Goal: Task Accomplishment & Management: Manage account settings

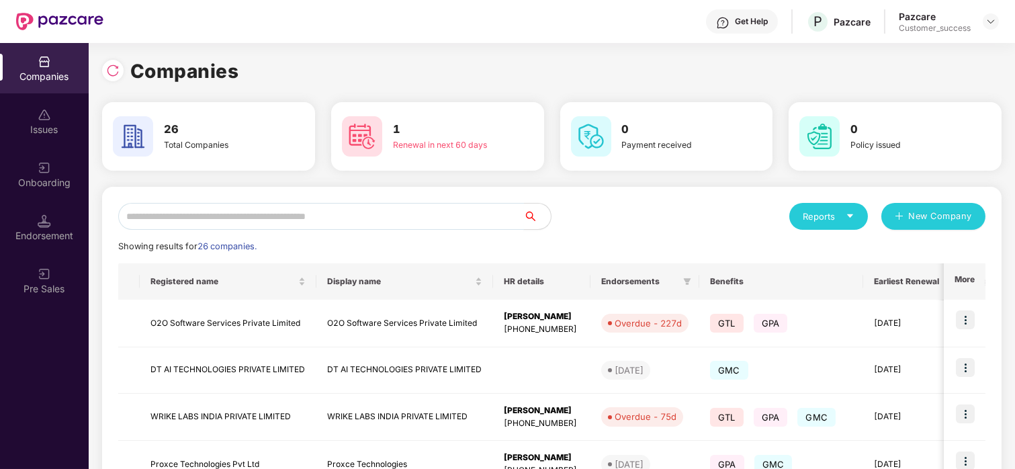
click at [163, 213] on input "text" at bounding box center [321, 216] width 406 height 27
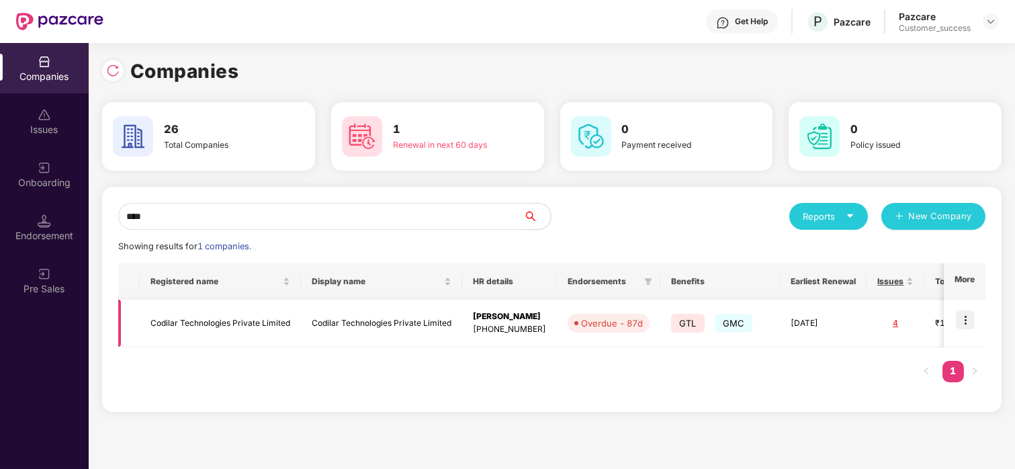
type input "****"
click at [961, 325] on img at bounding box center [965, 319] width 19 height 19
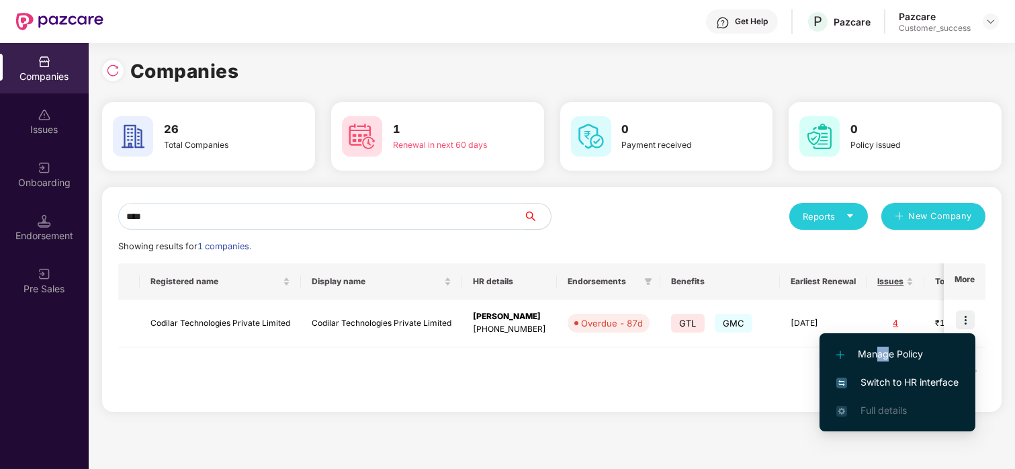
drag, startPoint x: 877, startPoint y: 348, endPoint x: 886, endPoint y: 366, distance: 19.9
click at [886, 366] on li "Manage Policy" at bounding box center [898, 354] width 156 height 28
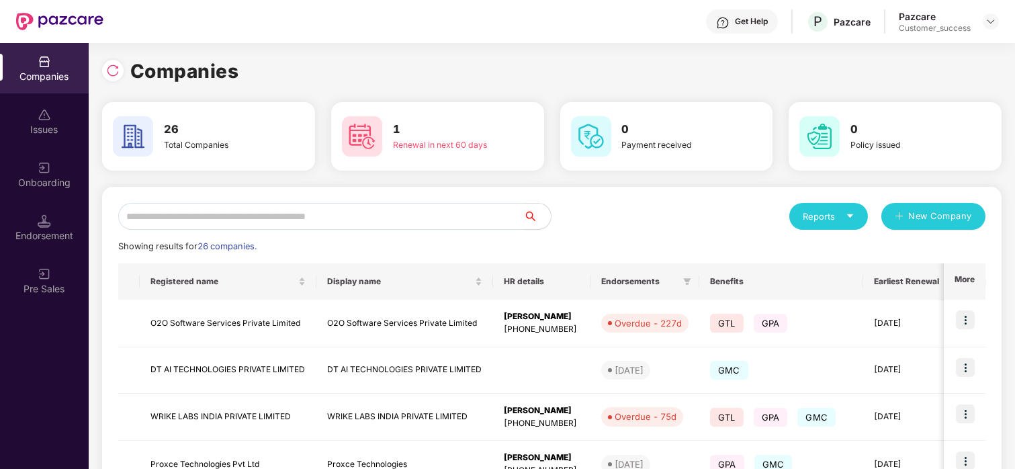
click at [411, 226] on input "text" at bounding box center [321, 216] width 406 height 27
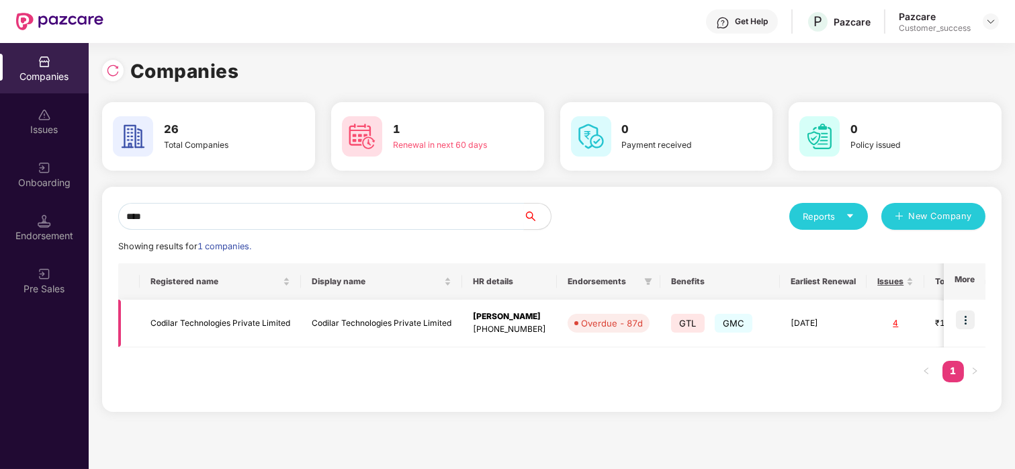
type input "****"
click at [958, 318] on img at bounding box center [965, 319] width 19 height 19
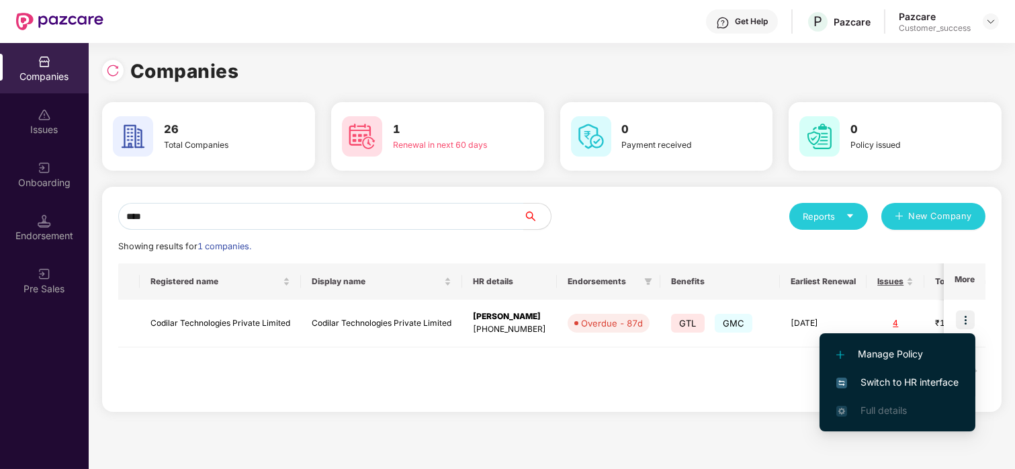
click at [902, 379] on span "Switch to HR interface" at bounding box center [897, 382] width 122 height 15
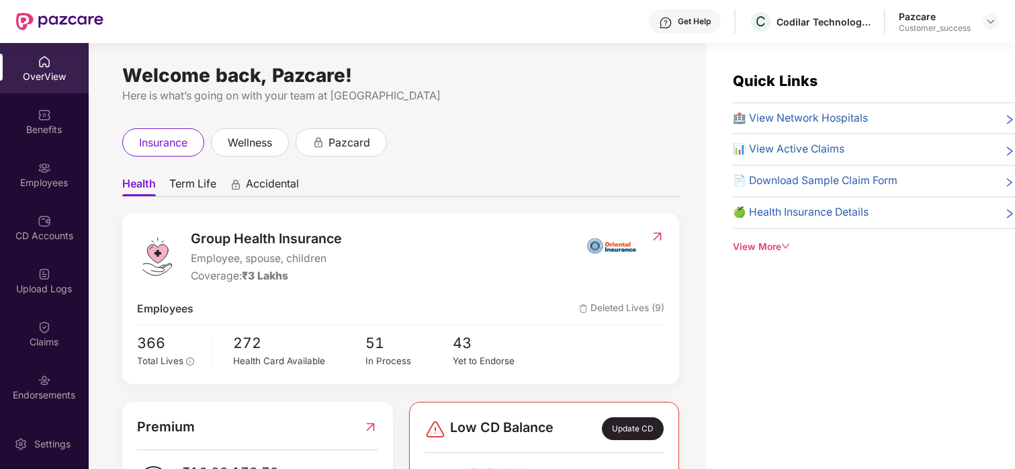
click at [53, 176] on div "Employees" at bounding box center [44, 182] width 89 height 13
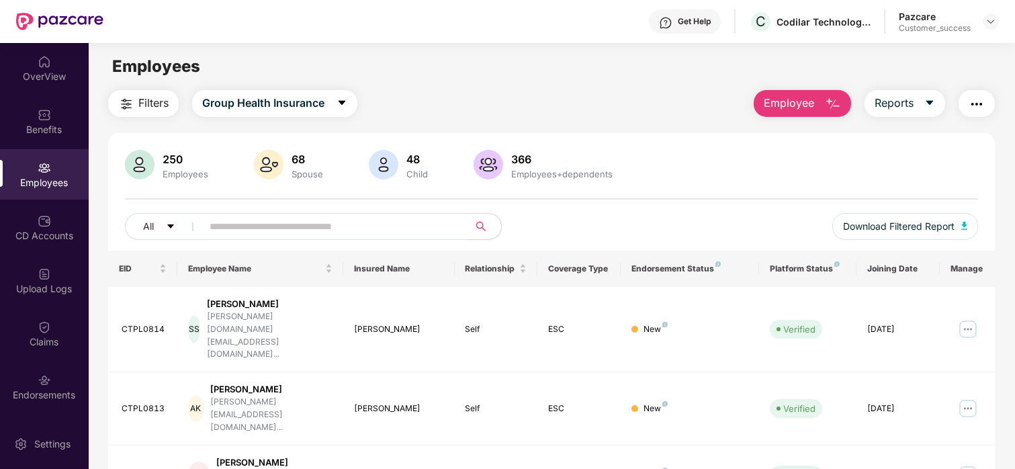
click at [793, 99] on span "Employee" at bounding box center [789, 103] width 50 height 17
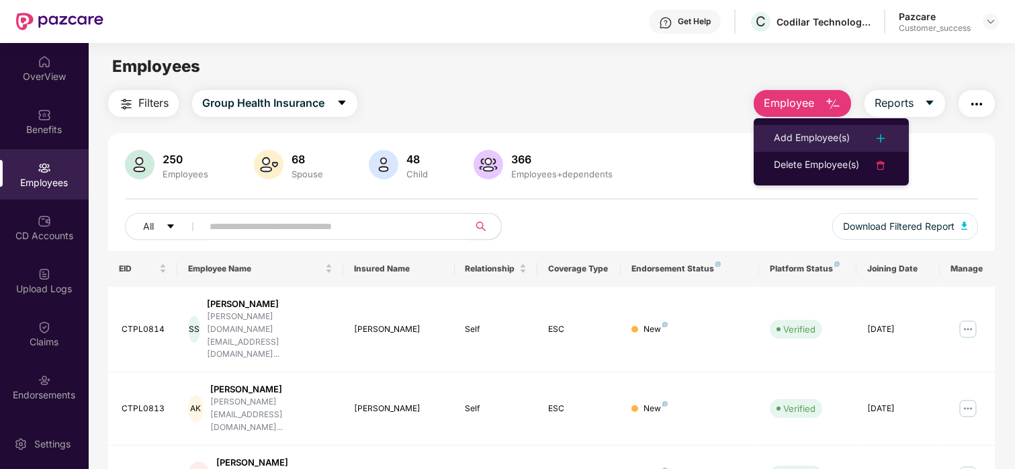
click at [815, 136] on div "Add Employee(s)" at bounding box center [812, 138] width 76 height 16
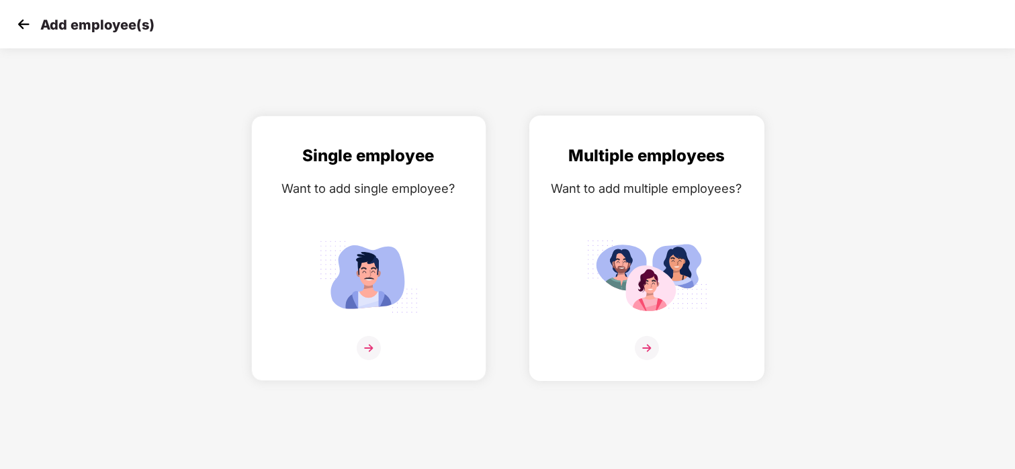
click at [670, 259] on img at bounding box center [647, 276] width 121 height 84
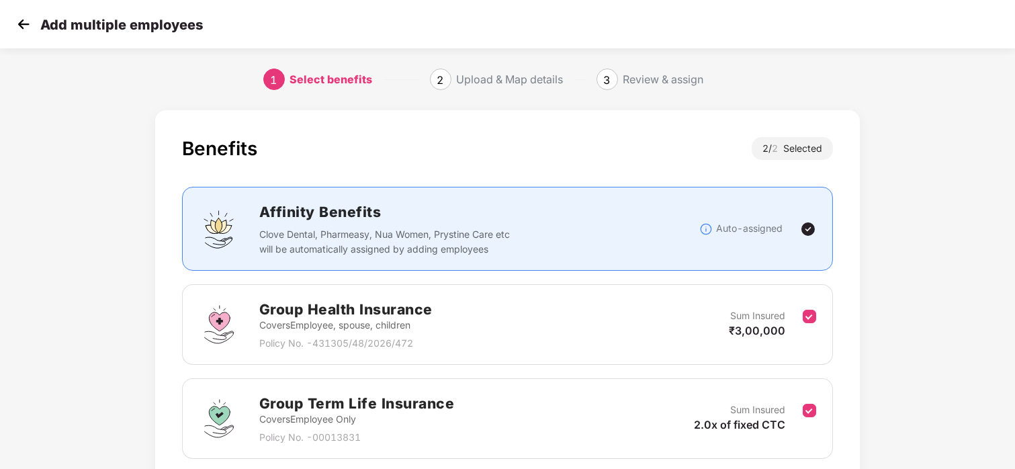
scroll to position [107, 0]
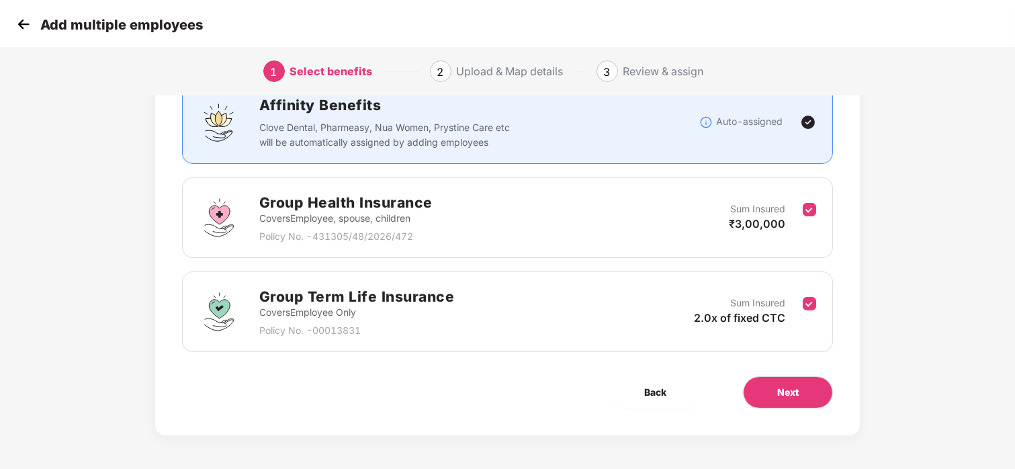
click at [765, 314] on span "2.0x of fixed CTC" at bounding box center [739, 317] width 91 height 13
click at [768, 398] on button "Next" at bounding box center [788, 392] width 90 height 32
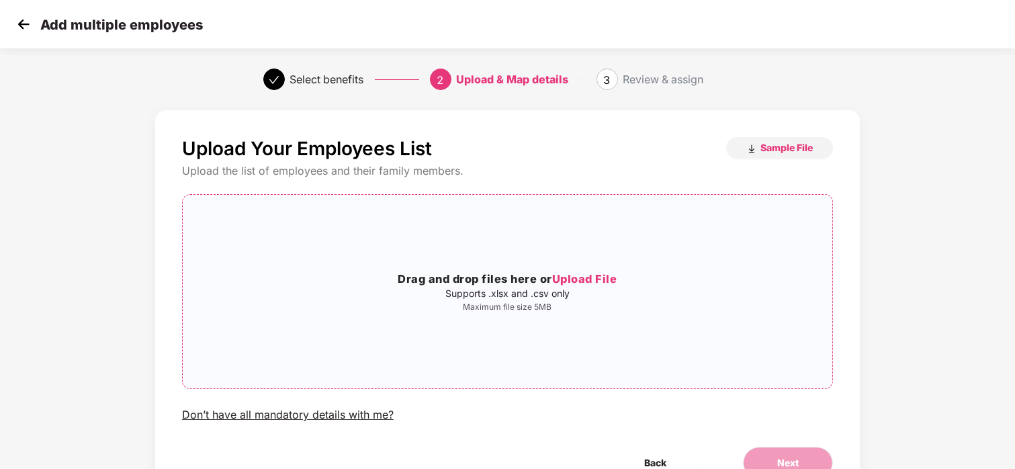
click at [570, 276] on span "Upload File" at bounding box center [584, 278] width 65 height 13
click at [754, 140] on button "Sample File" at bounding box center [779, 147] width 107 height 21
click at [30, 24] on img at bounding box center [23, 24] width 20 height 20
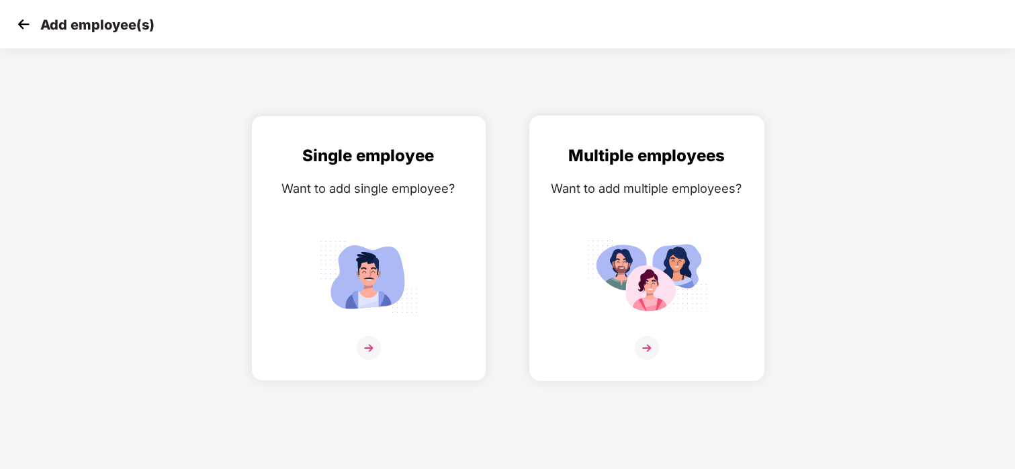
click at [596, 270] on img at bounding box center [647, 276] width 121 height 84
click at [15, 19] on img at bounding box center [23, 24] width 20 height 20
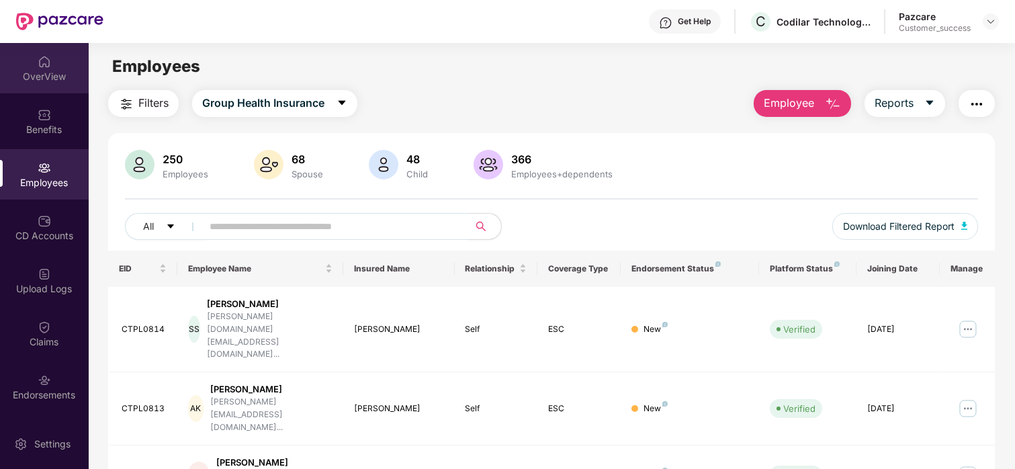
click at [52, 83] on div "OverView" at bounding box center [44, 68] width 89 height 50
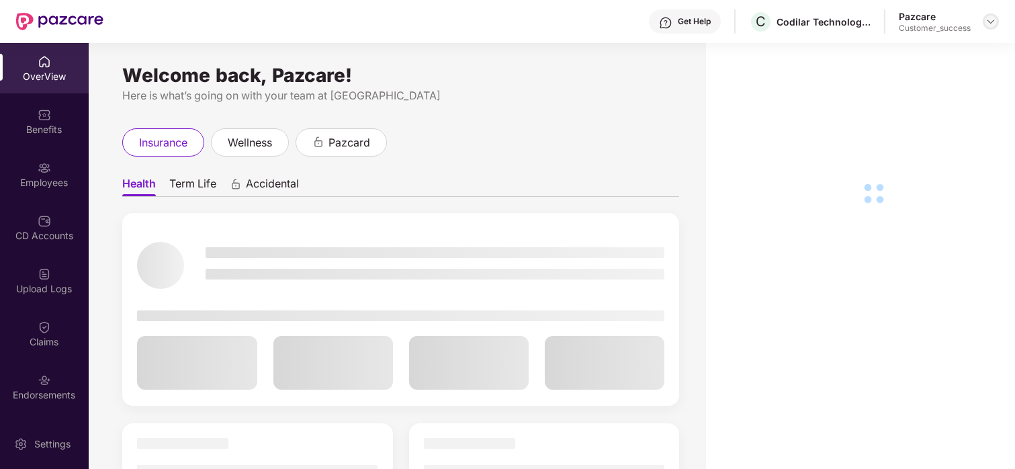
click at [995, 22] on img at bounding box center [991, 21] width 11 height 11
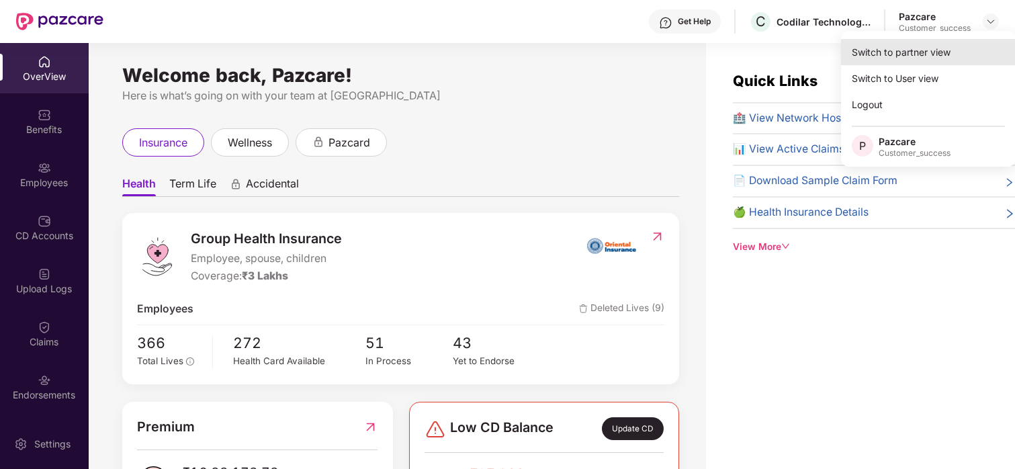
click at [908, 48] on div "Switch to partner view" at bounding box center [928, 52] width 175 height 26
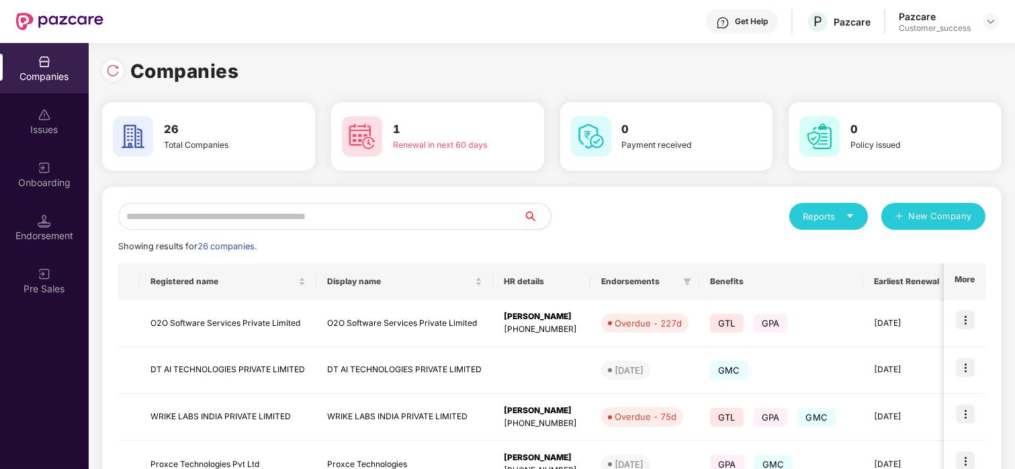
click at [217, 222] on input "text" at bounding box center [321, 216] width 406 height 27
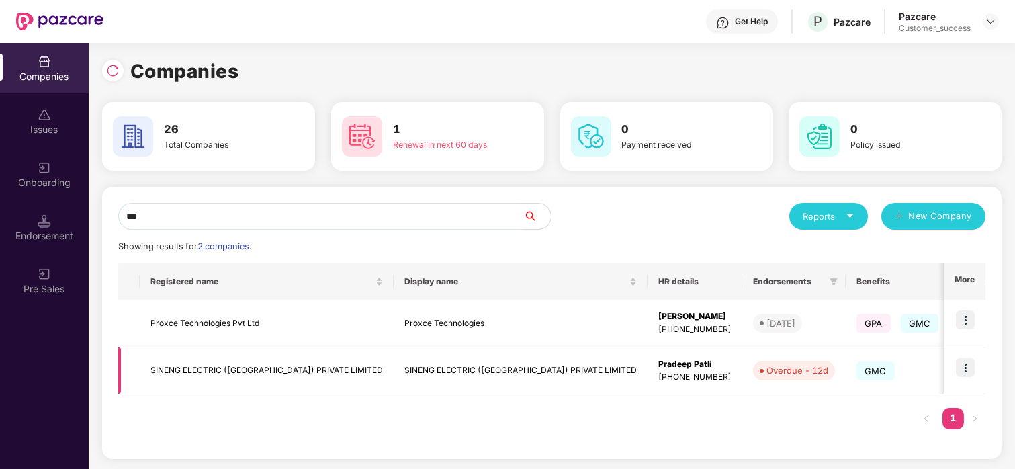
type input "***"
click at [961, 361] on img at bounding box center [965, 367] width 19 height 19
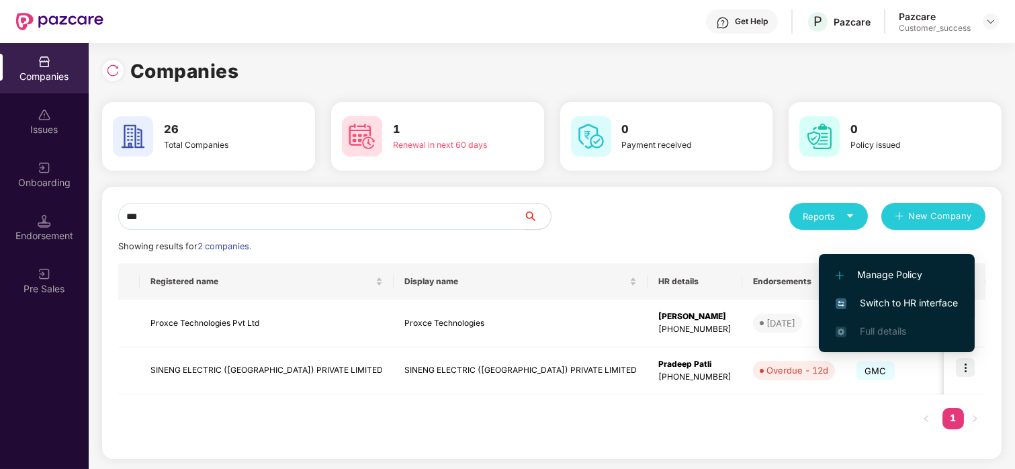
click at [868, 292] on li "Switch to HR interface" at bounding box center [897, 303] width 156 height 28
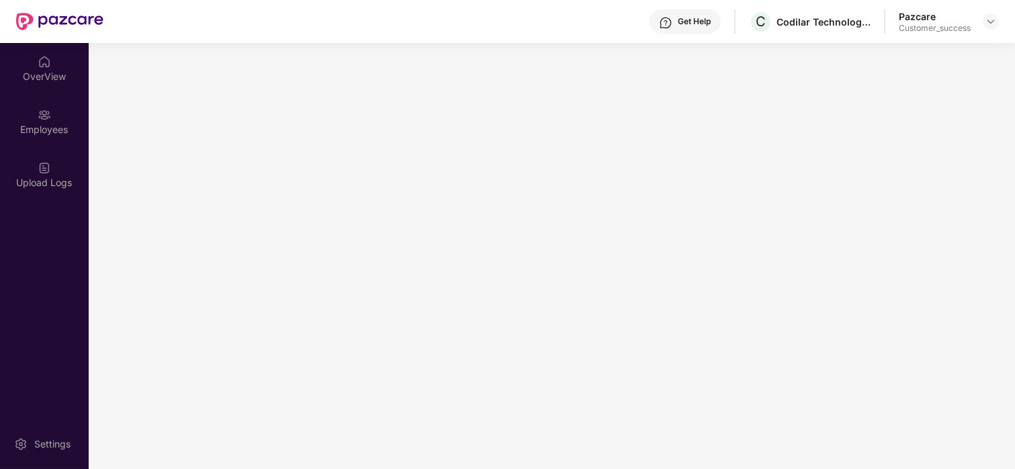
click at [868, 292] on main at bounding box center [552, 256] width 927 height 426
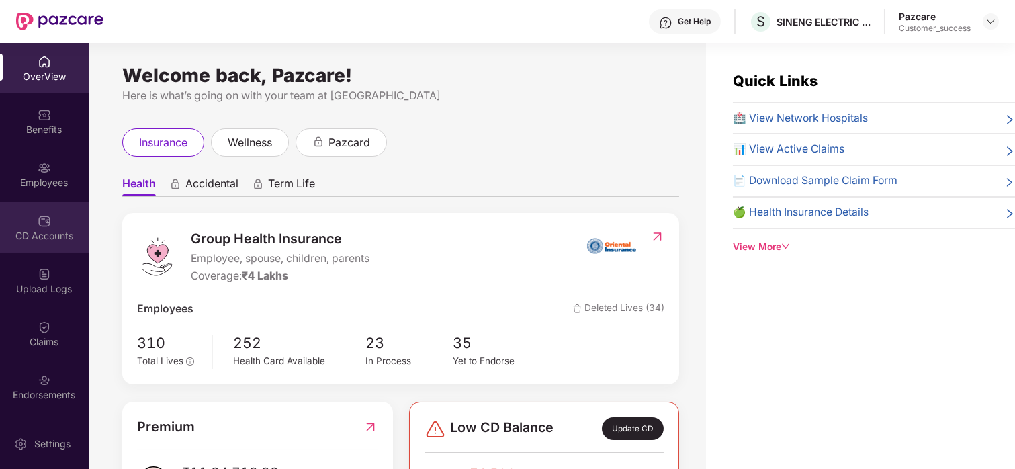
click at [59, 224] on div "CD Accounts" at bounding box center [44, 227] width 89 height 50
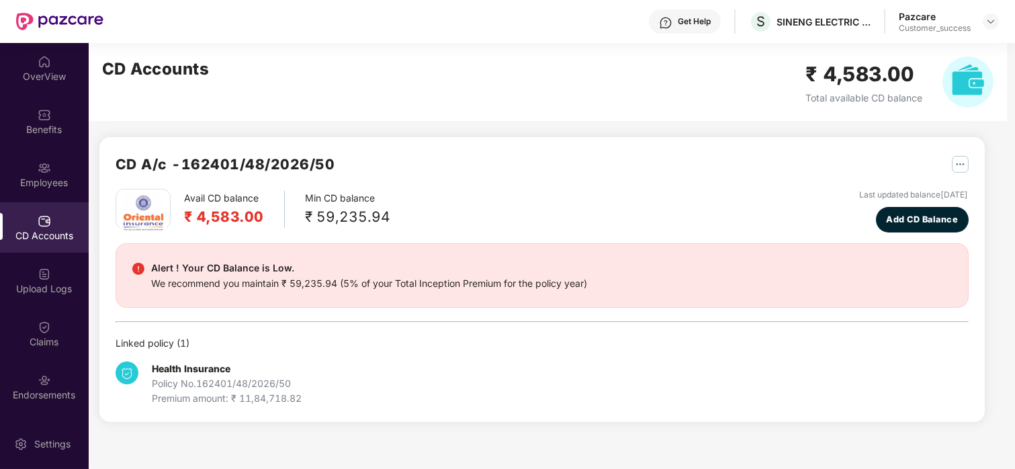
click at [558, 143] on div "CD A/c - 162401/48/2026/50 Avail CD balance ₹ 4,583.00 Min CD balance ₹ 59,235.…" at bounding box center [542, 279] width 886 height 285
click at [34, 77] on div "OverView" at bounding box center [44, 76] width 89 height 13
